Goal: Navigation & Orientation: Find specific page/section

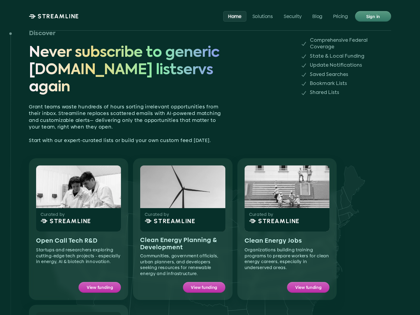
scroll to position [356, 0]
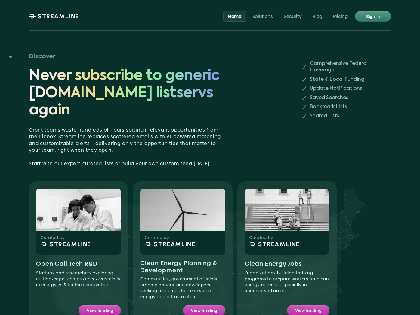
click at [155, 123] on img at bounding box center [180, 295] width 382 height 362
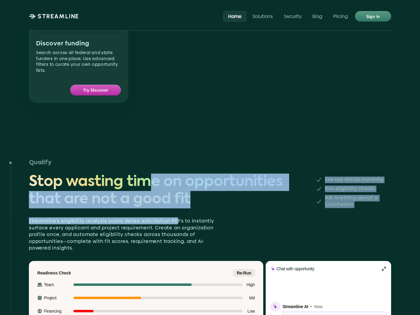
drag, startPoint x: 152, startPoint y: 171, endPoint x: 182, endPoint y: 216, distance: 54.5
click at [182, 216] on div "Qualify Stop wasting time on opportunities that are not a good fit See key deta…" at bounding box center [210, 312] width 362 height 311
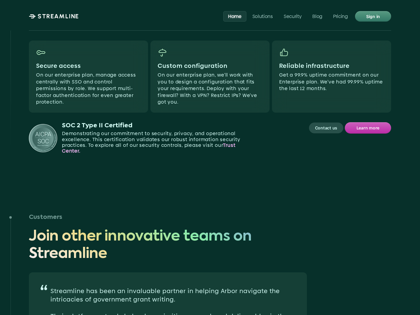
scroll to position [1960, 0]
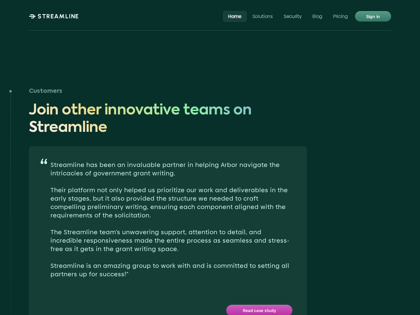
click at [257, 25] on div at bounding box center [210, 28] width 362 height 6
click at [256, 23] on div "STREAMLINE Home Solutions Security Blog Pricing Sign in" at bounding box center [210, 16] width 362 height 13
click at [258, 18] on p "Solutions" at bounding box center [262, 16] width 20 height 6
